Goal: Task Accomplishment & Management: Manage account settings

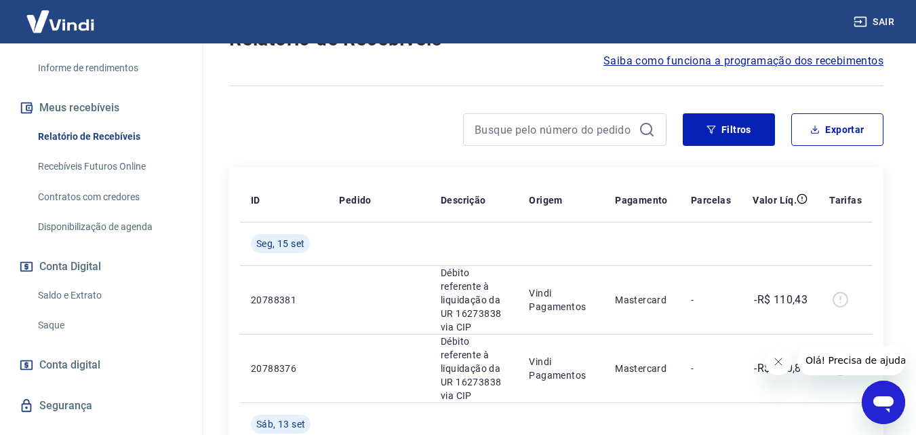
scroll to position [271, 0]
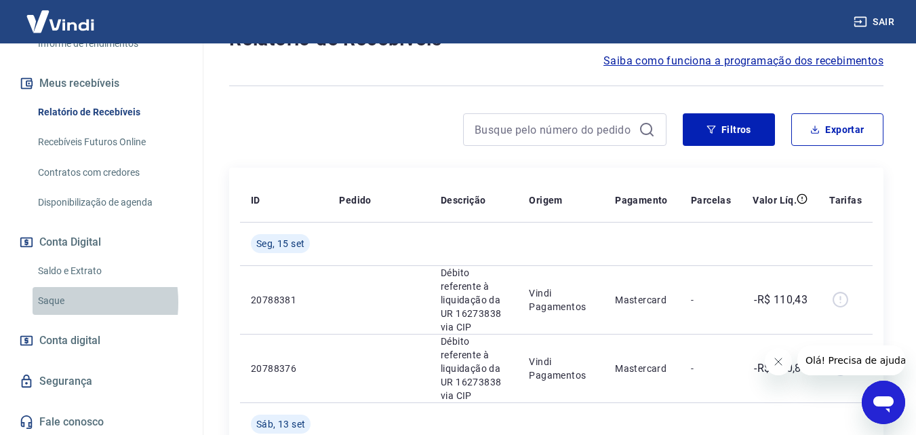
click at [49, 315] on link "Saque" at bounding box center [110, 301] width 154 height 28
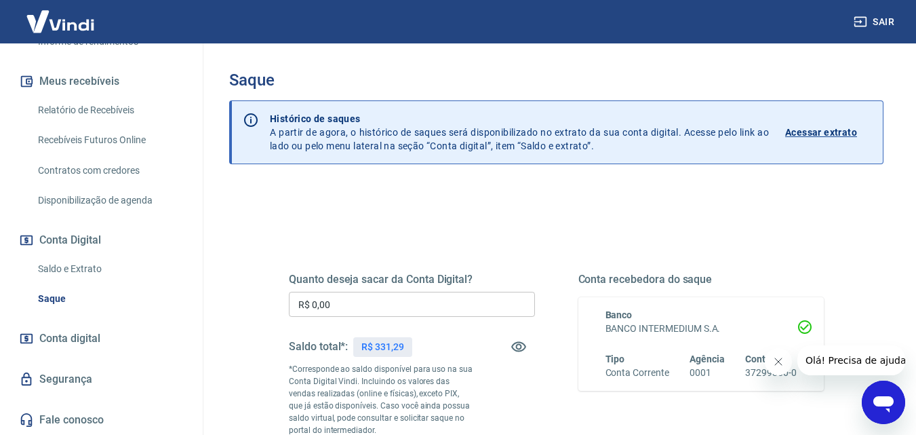
scroll to position [136, 0]
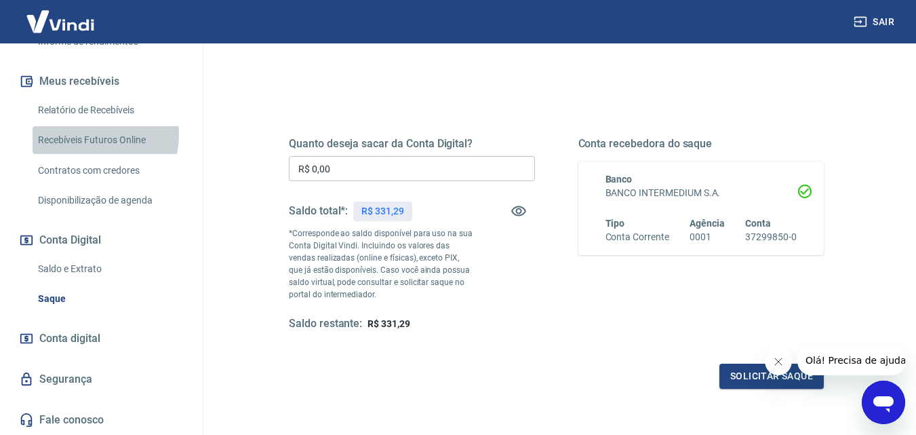
click at [93, 135] on link "Recebíveis Futuros Online" at bounding box center [110, 140] width 154 height 28
click at [87, 99] on link "Relatório de Recebíveis" at bounding box center [110, 110] width 154 height 28
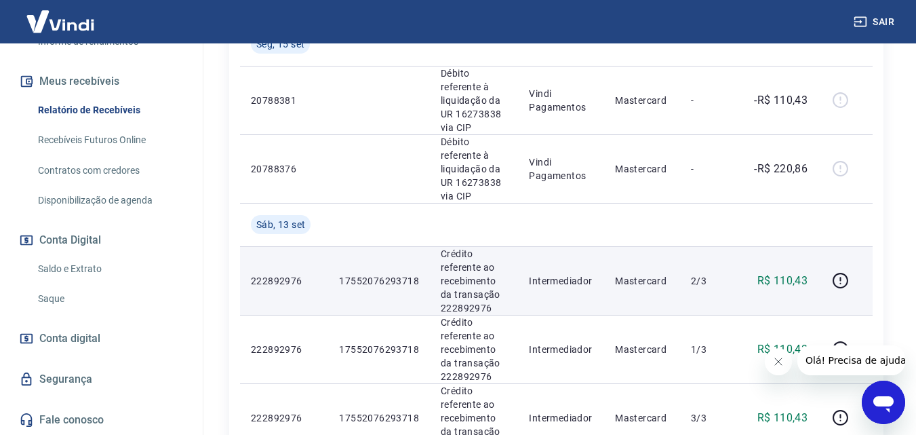
scroll to position [339, 0]
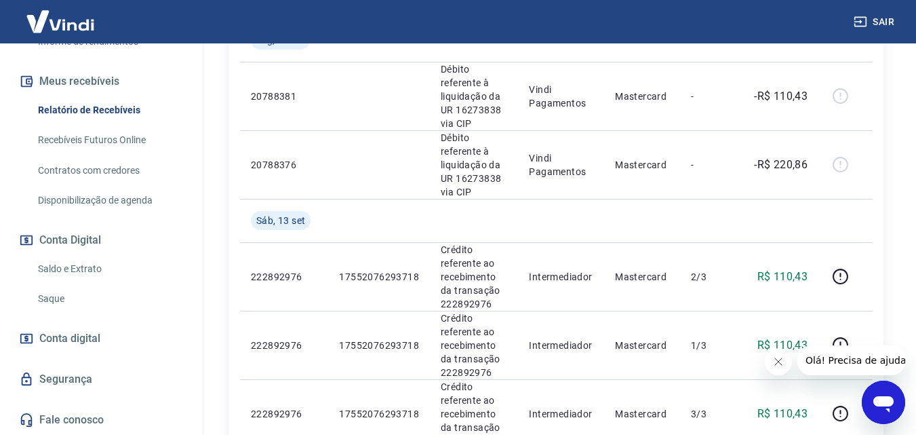
click at [75, 269] on link "Saldo e Extrato" at bounding box center [110, 269] width 154 height 28
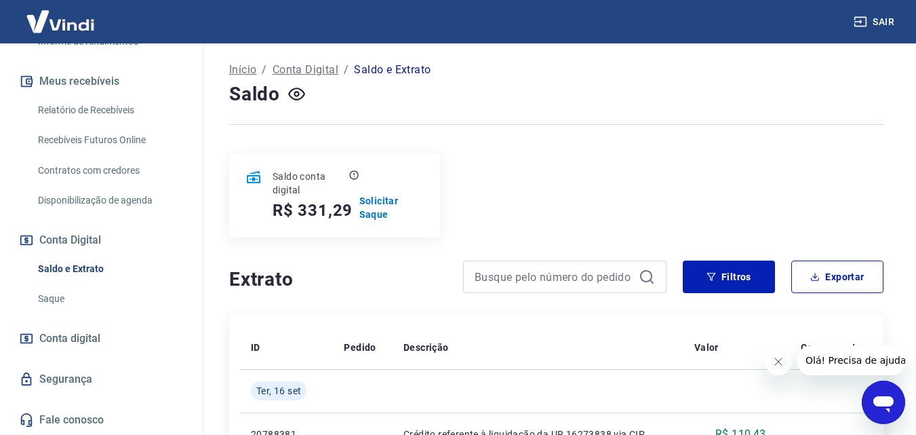
scroll to position [68, 0]
click at [373, 212] on p "Solicitar Saque" at bounding box center [391, 206] width 64 height 27
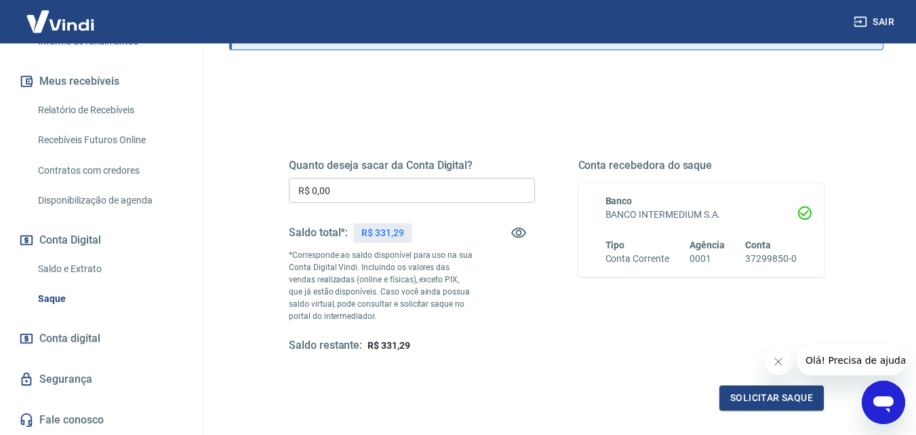
scroll to position [136, 0]
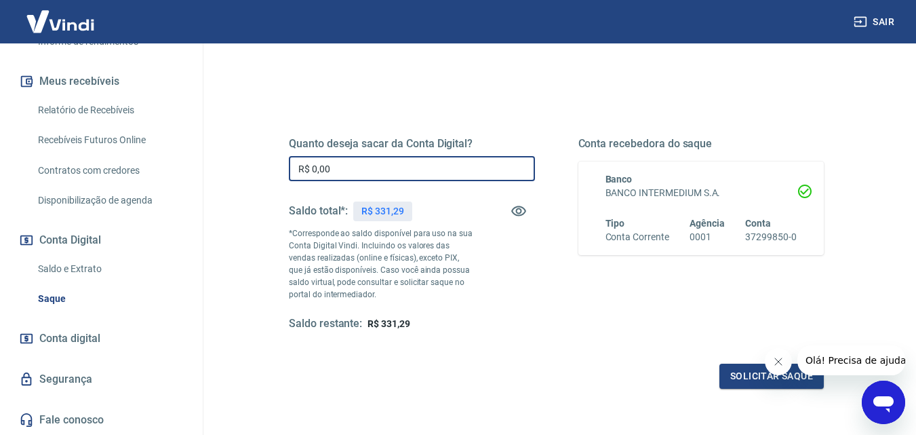
click at [342, 168] on input "R$ 0,00" at bounding box center [412, 168] width 246 height 25
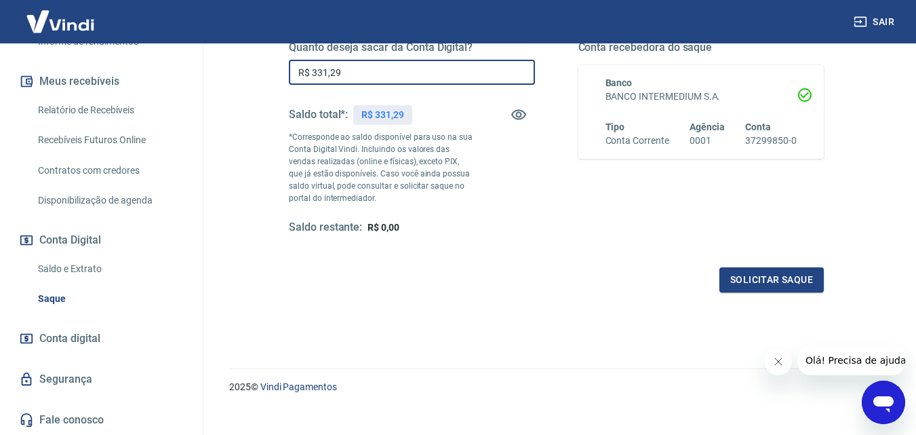
scroll to position [248, 0]
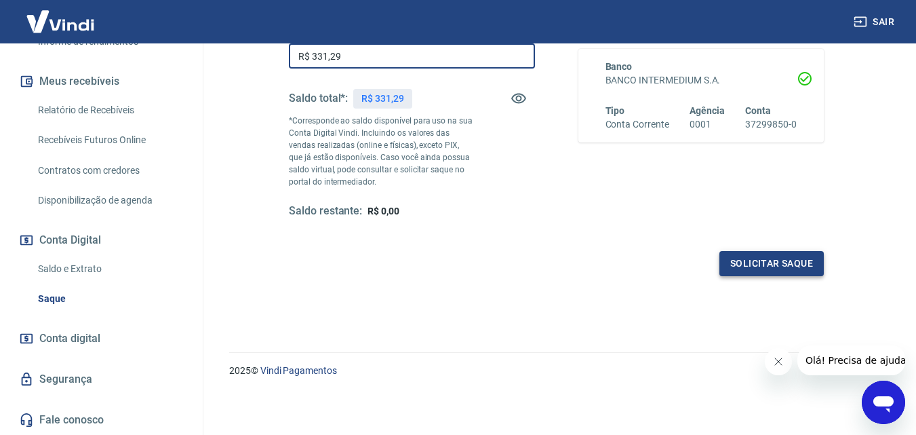
type input "R$ 331,29"
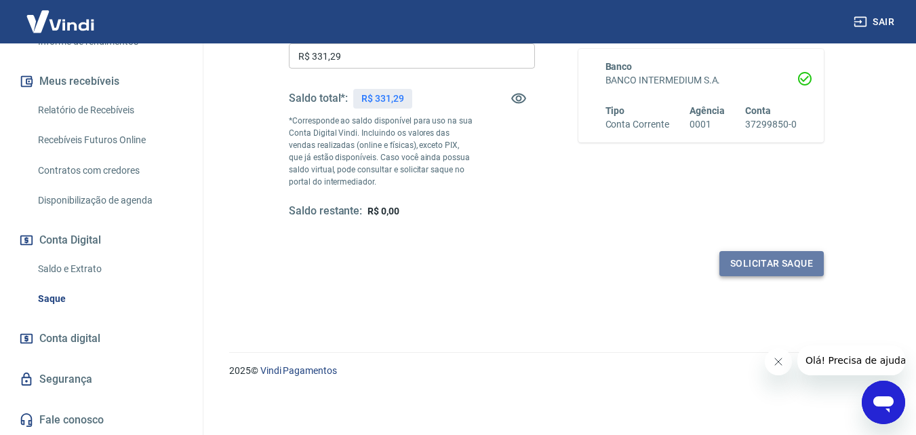
click at [752, 265] on button "Solicitar saque" at bounding box center [772, 263] width 104 height 25
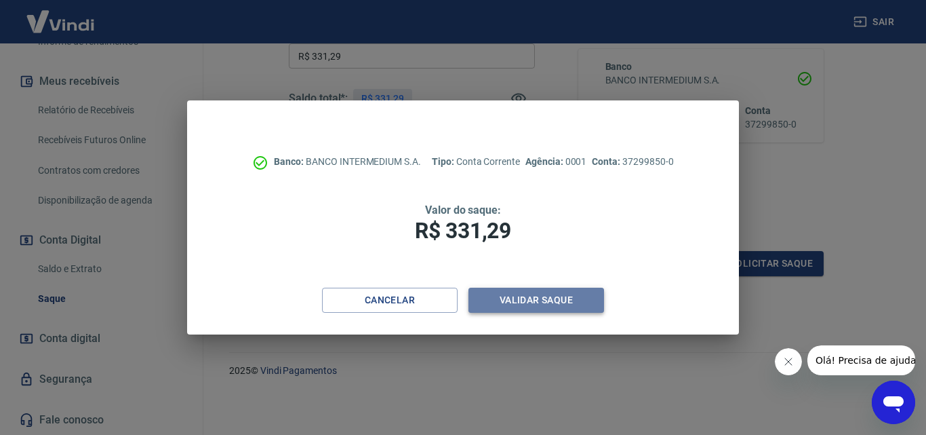
click at [557, 296] on button "Validar saque" at bounding box center [537, 300] width 136 height 25
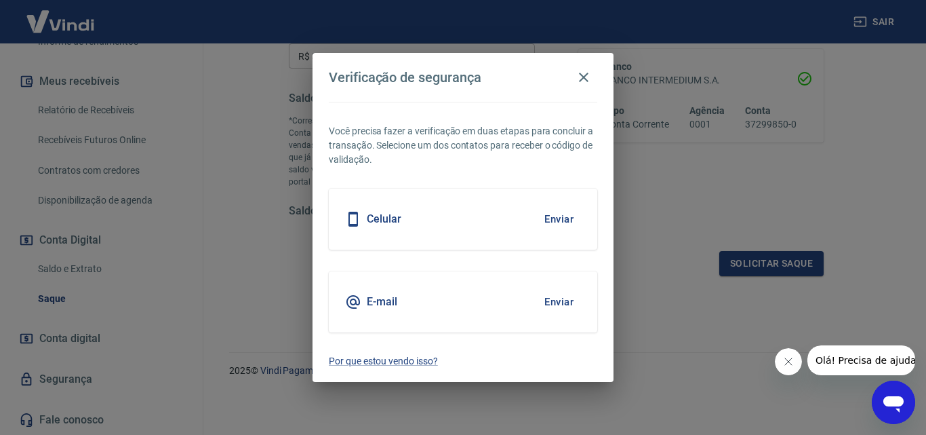
click at [469, 222] on div "Celular Enviar" at bounding box center [463, 219] width 269 height 61
click at [558, 217] on button "Enviar" at bounding box center [559, 219] width 44 height 28
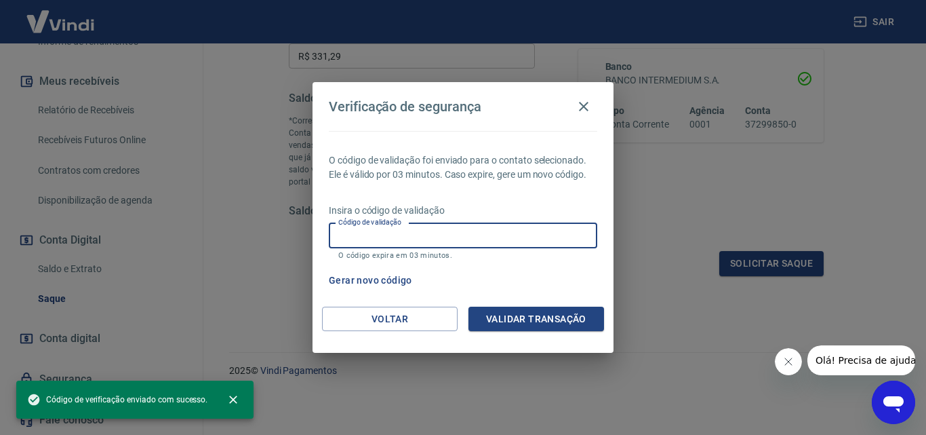
click at [535, 228] on input "Código de validação" at bounding box center [463, 235] width 269 height 25
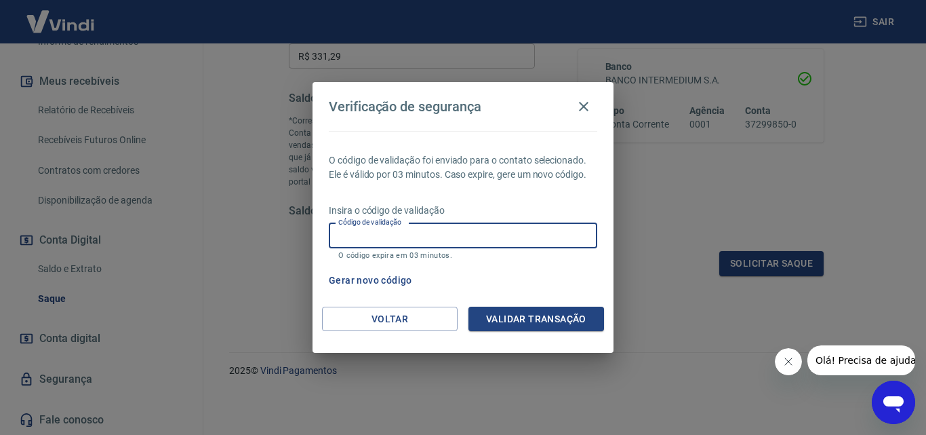
click at [500, 235] on input "Código de validação" at bounding box center [463, 235] width 269 height 25
type input "089492"
click at [524, 313] on button "Validar transação" at bounding box center [537, 319] width 136 height 25
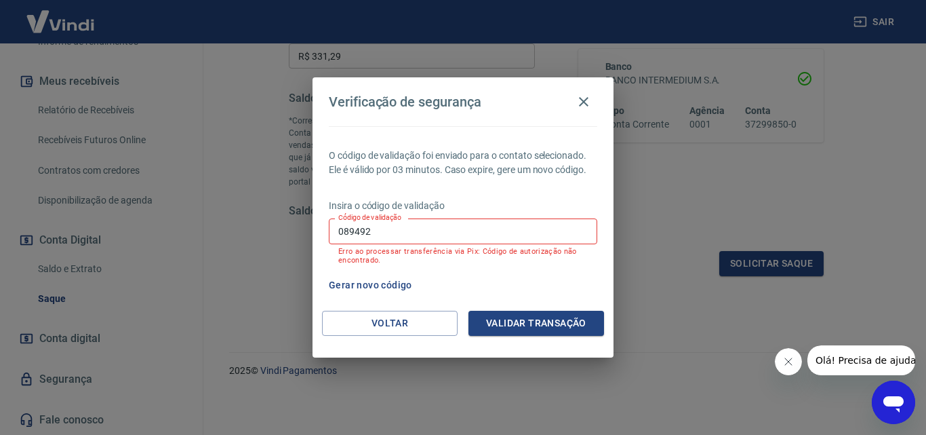
click at [362, 288] on button "Gerar novo código" at bounding box center [370, 285] width 94 height 25
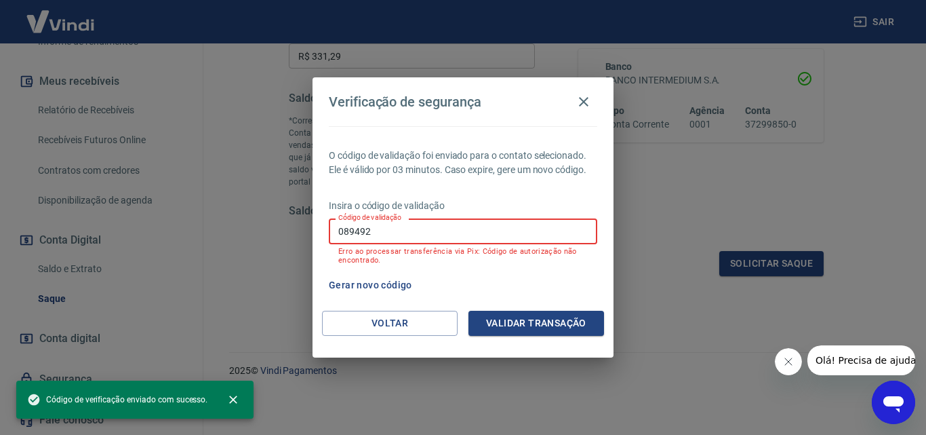
click at [376, 240] on input "089492" at bounding box center [463, 230] width 269 height 25
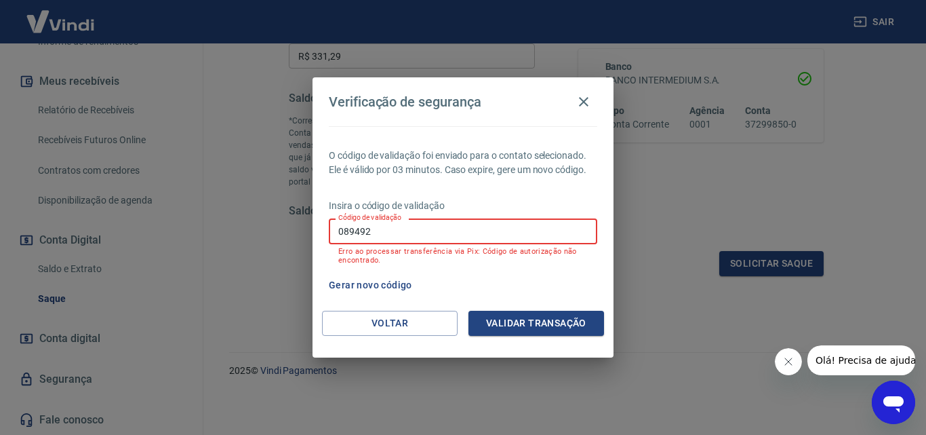
click at [376, 239] on input "089492" at bounding box center [463, 230] width 269 height 25
click at [382, 279] on button "Gerar novo código" at bounding box center [370, 285] width 94 height 25
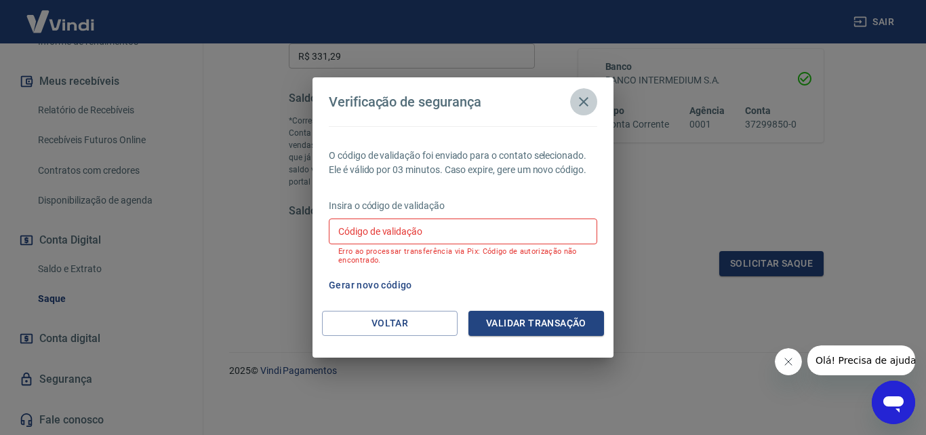
click at [582, 103] on icon "button" at bounding box center [584, 102] width 16 height 16
